Goal: Transaction & Acquisition: Obtain resource

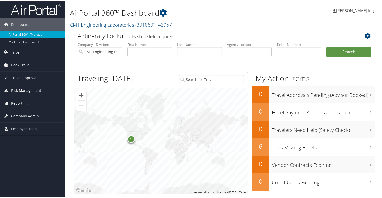
click at [130, 141] on div "1" at bounding box center [131, 139] width 8 height 8
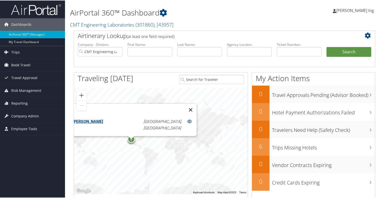
click at [185, 111] on button "Close" at bounding box center [191, 109] width 12 height 12
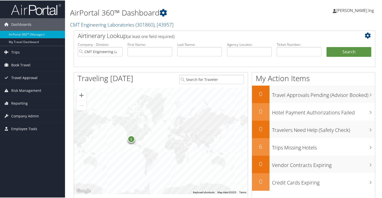
click at [23, 75] on span "Travel Approval" at bounding box center [24, 77] width 26 height 13
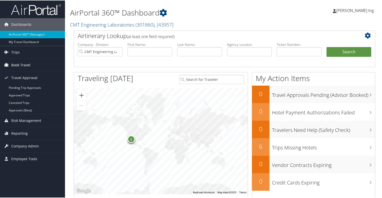
click at [29, 64] on span "Book Travel" at bounding box center [20, 64] width 19 height 13
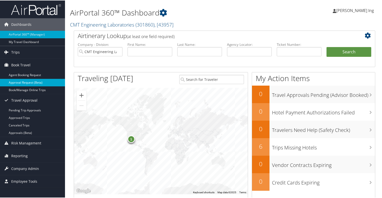
click at [30, 83] on link "Approval Request (Beta)" at bounding box center [32, 82] width 65 height 8
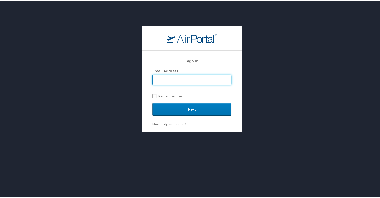
click at [294, 75] on div "Sign In Email Address Remember me Next Need help signing in? Forgot password? H…" at bounding box center [192, 78] width 384 height 106
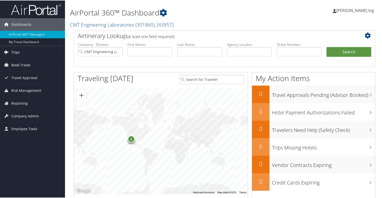
click at [20, 53] on link "Trips" at bounding box center [32, 52] width 65 height 13
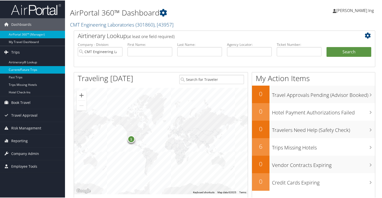
click at [26, 70] on link "Current/Future Trips" at bounding box center [32, 70] width 65 height 8
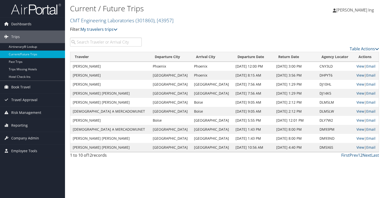
click at [361, 155] on link "2" at bounding box center [361, 155] width 2 height 6
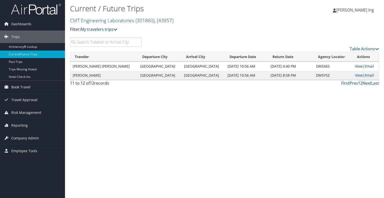
click at [359, 84] on link "1" at bounding box center [359, 83] width 2 height 6
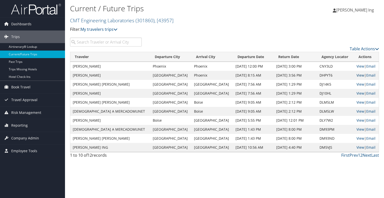
click at [357, 76] on link "View" at bounding box center [361, 75] width 8 height 5
click at [30, 87] on span "Book Travel" at bounding box center [20, 87] width 19 height 13
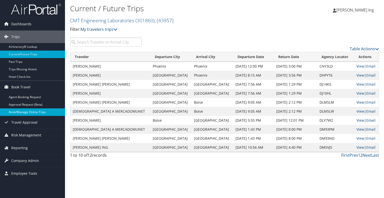
click at [30, 111] on link "Book/Manage Online Trips" at bounding box center [32, 112] width 65 height 8
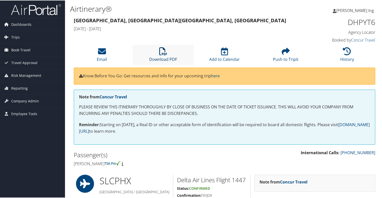
click at [169, 59] on link "Download PDF" at bounding box center [163, 56] width 28 height 12
